Goal: Check status: Check status

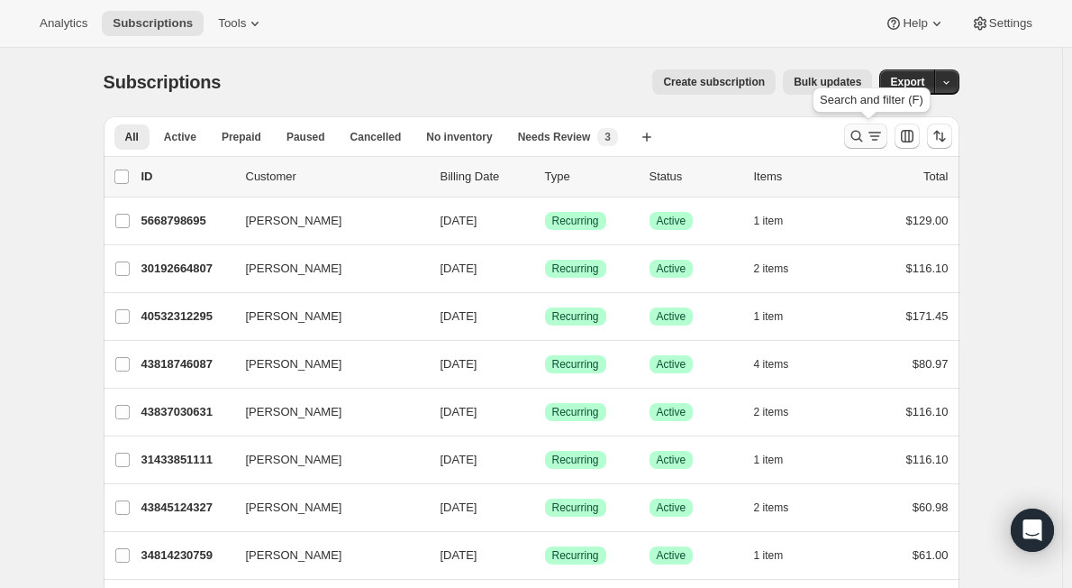
click at [860, 140] on icon "Search and filter results" at bounding box center [857, 136] width 18 height 18
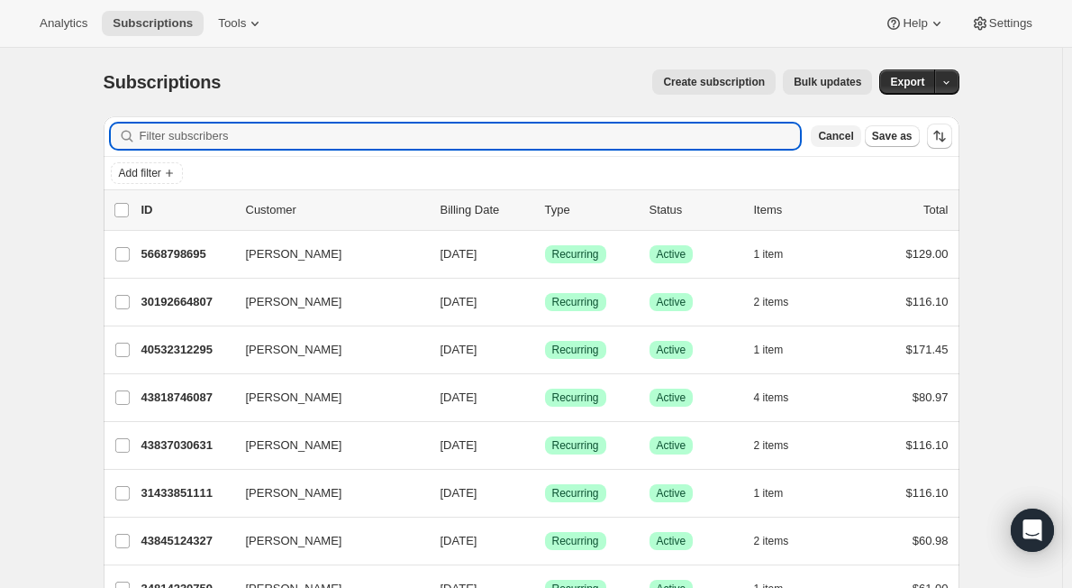
paste input "[EMAIL_ADDRESS][PERSON_NAME][DOMAIN_NAME]"
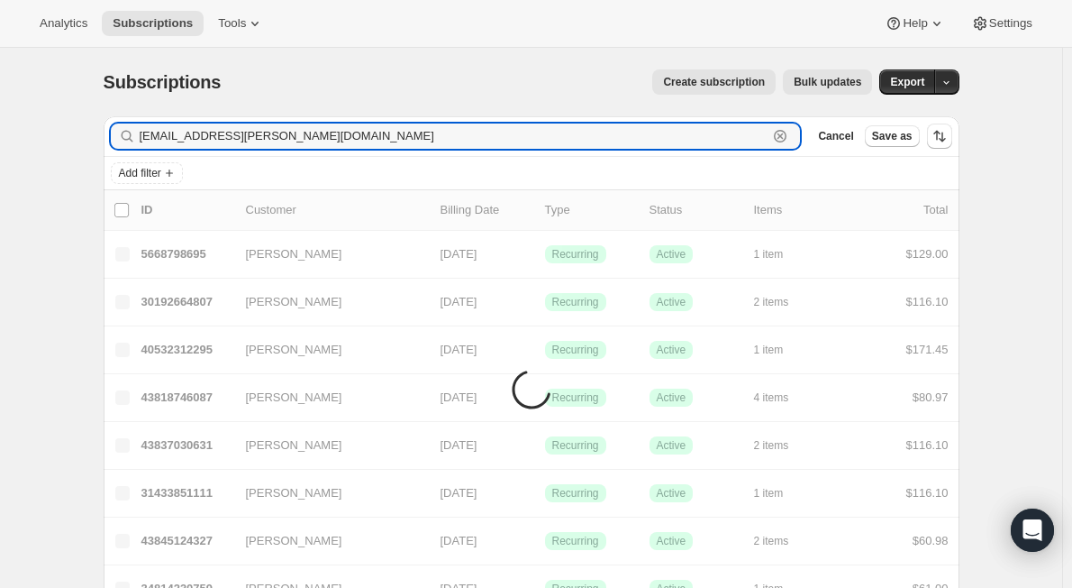
type input "[EMAIL_ADDRESS][PERSON_NAME][DOMAIN_NAME]"
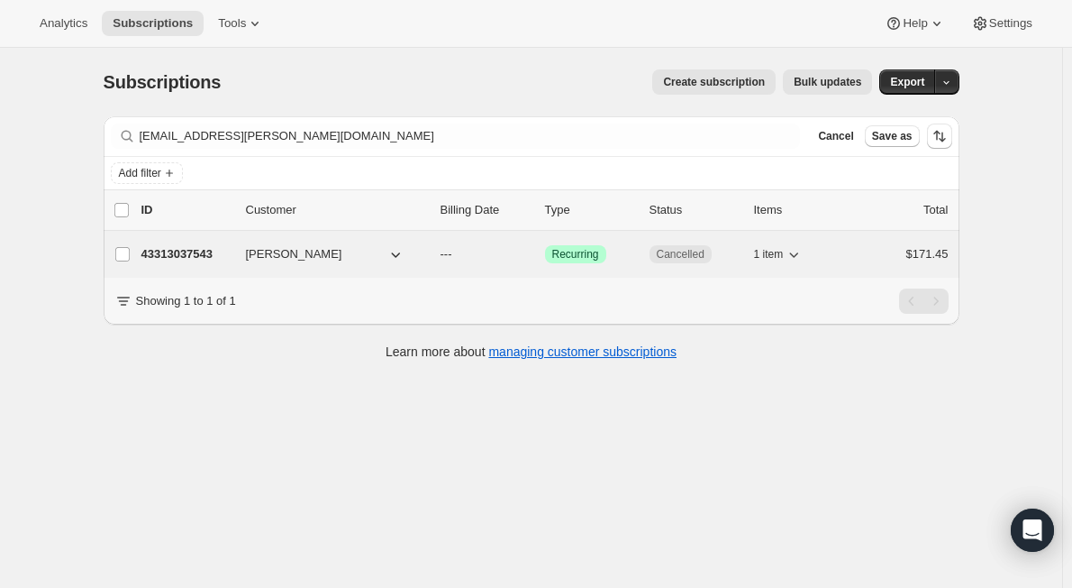
click at [214, 255] on p "43313037543" at bounding box center [186, 254] width 90 height 18
